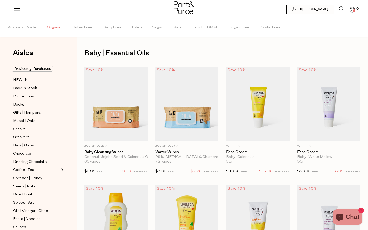
click at [51, 28] on span "Organic" at bounding box center [54, 28] width 14 height 18
click at [51, 28] on span "Organic" at bounding box center [53, 27] width 17 height 5
click at [23, 88] on span "Back In Stock" at bounding box center [25, 88] width 24 height 6
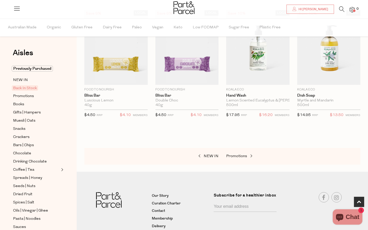
scroll to position [175, 0]
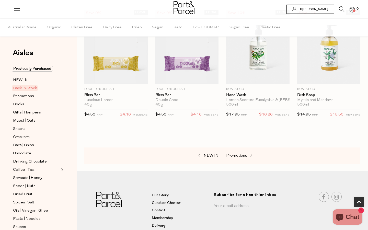
click at [316, 9] on span "Hi [PERSON_NAME]" at bounding box center [312, 9] width 31 height 4
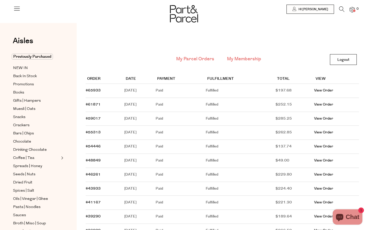
click at [230, 60] on link "My Membership" at bounding box center [244, 59] width 34 height 7
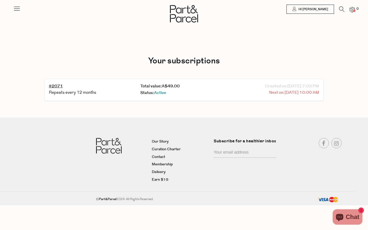
click at [284, 90] on span "[DATE] 10:00 AM" at bounding box center [301, 92] width 34 height 7
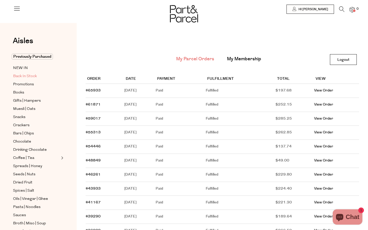
click at [28, 76] on span "Back In Stock" at bounding box center [25, 76] width 24 height 6
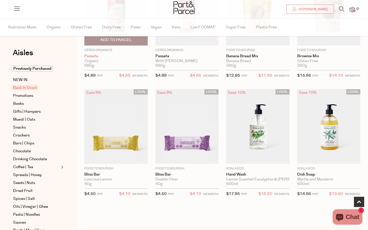
scroll to position [165, 0]
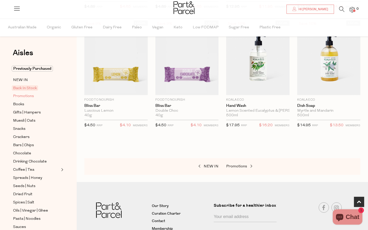
click at [29, 96] on span "Promotions" at bounding box center [23, 96] width 21 height 6
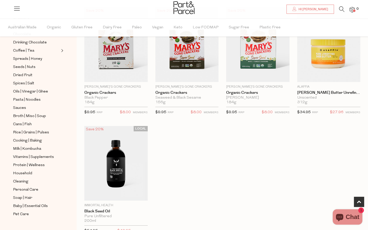
scroll to position [177, 0]
